Goal: Find contact information: Find contact information

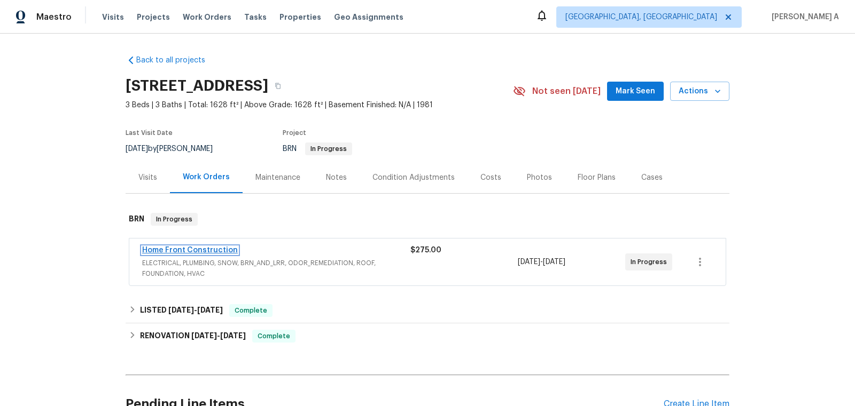
click at [173, 247] on link "Home Front Construction" at bounding box center [190, 250] width 96 height 7
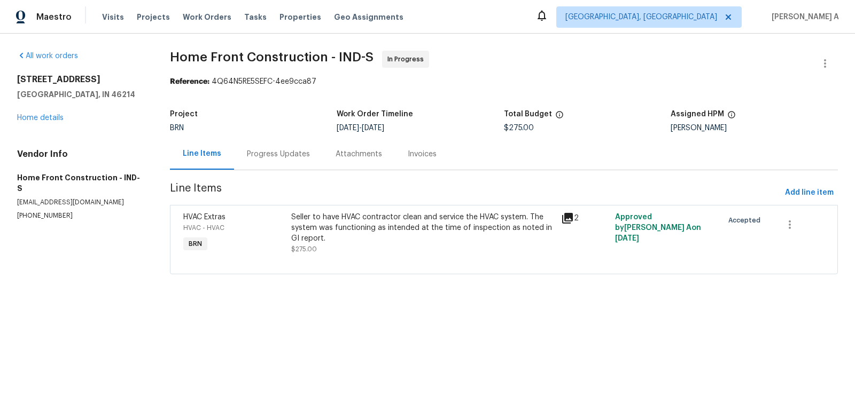
click at [267, 155] on div "Progress Updates" at bounding box center [278, 154] width 63 height 11
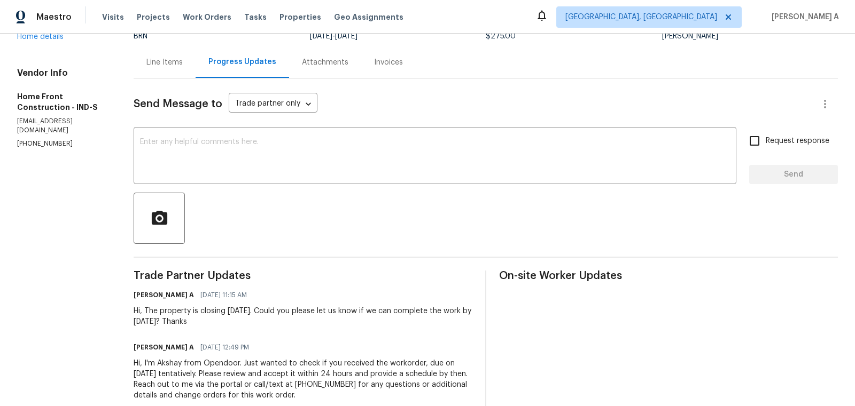
scroll to position [111, 0]
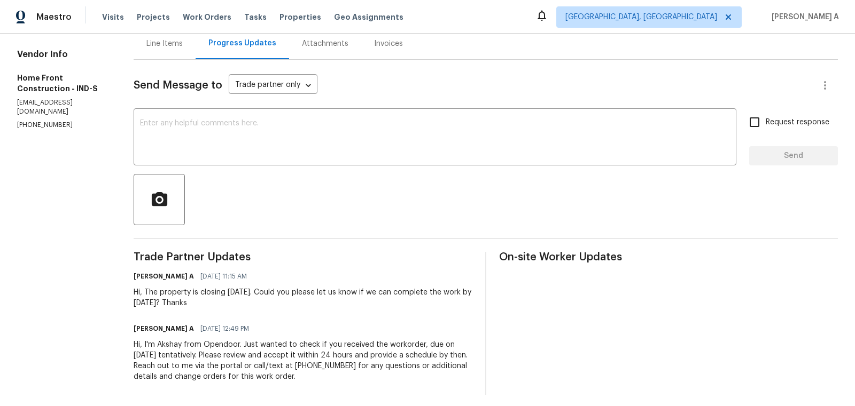
click at [66, 121] on p "[PHONE_NUMBER]" at bounding box center [62, 125] width 91 height 9
copy p "[PHONE_NUMBER]"
